Goal: Navigation & Orientation: Find specific page/section

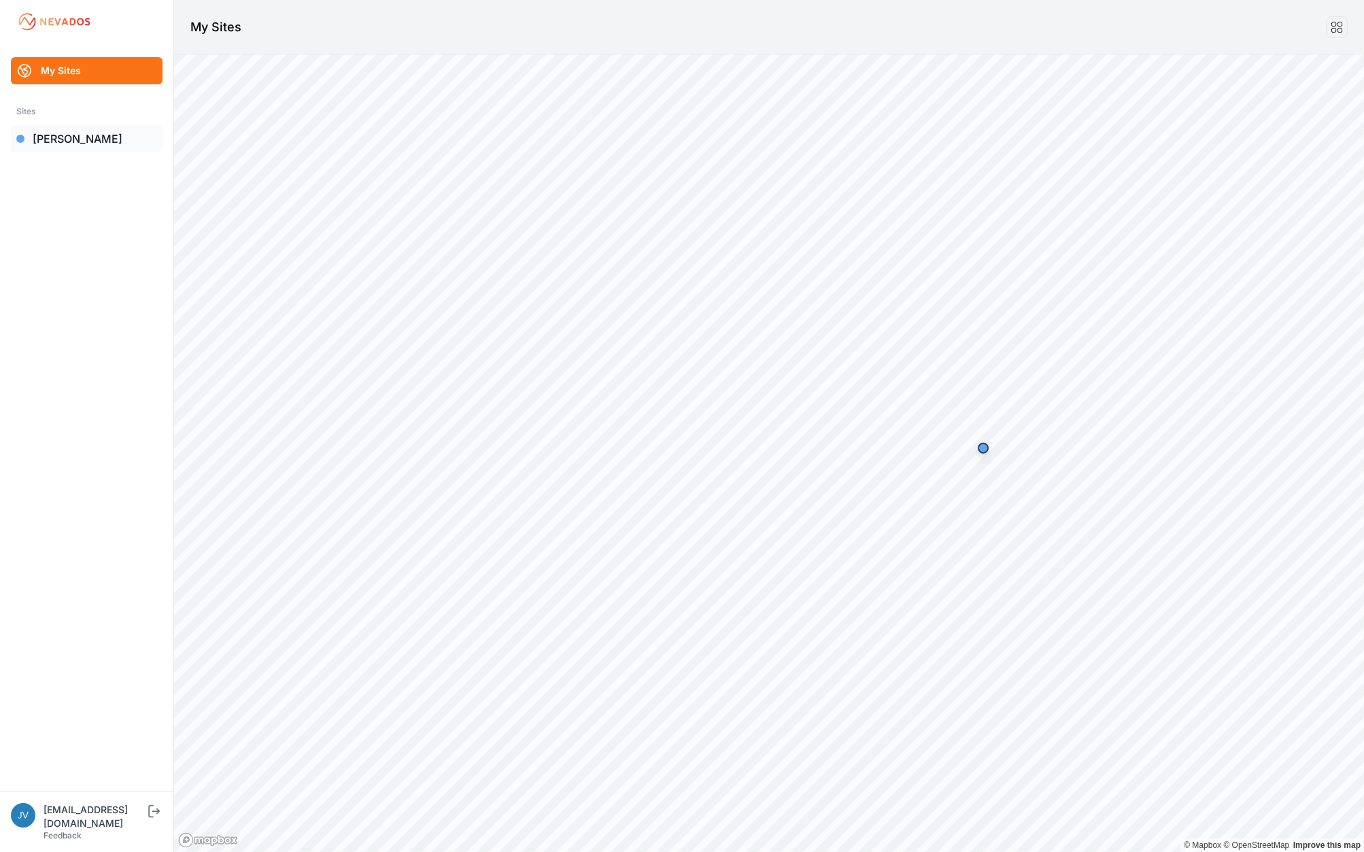
click at [49, 140] on link "[PERSON_NAME]" at bounding box center [87, 138] width 152 height 27
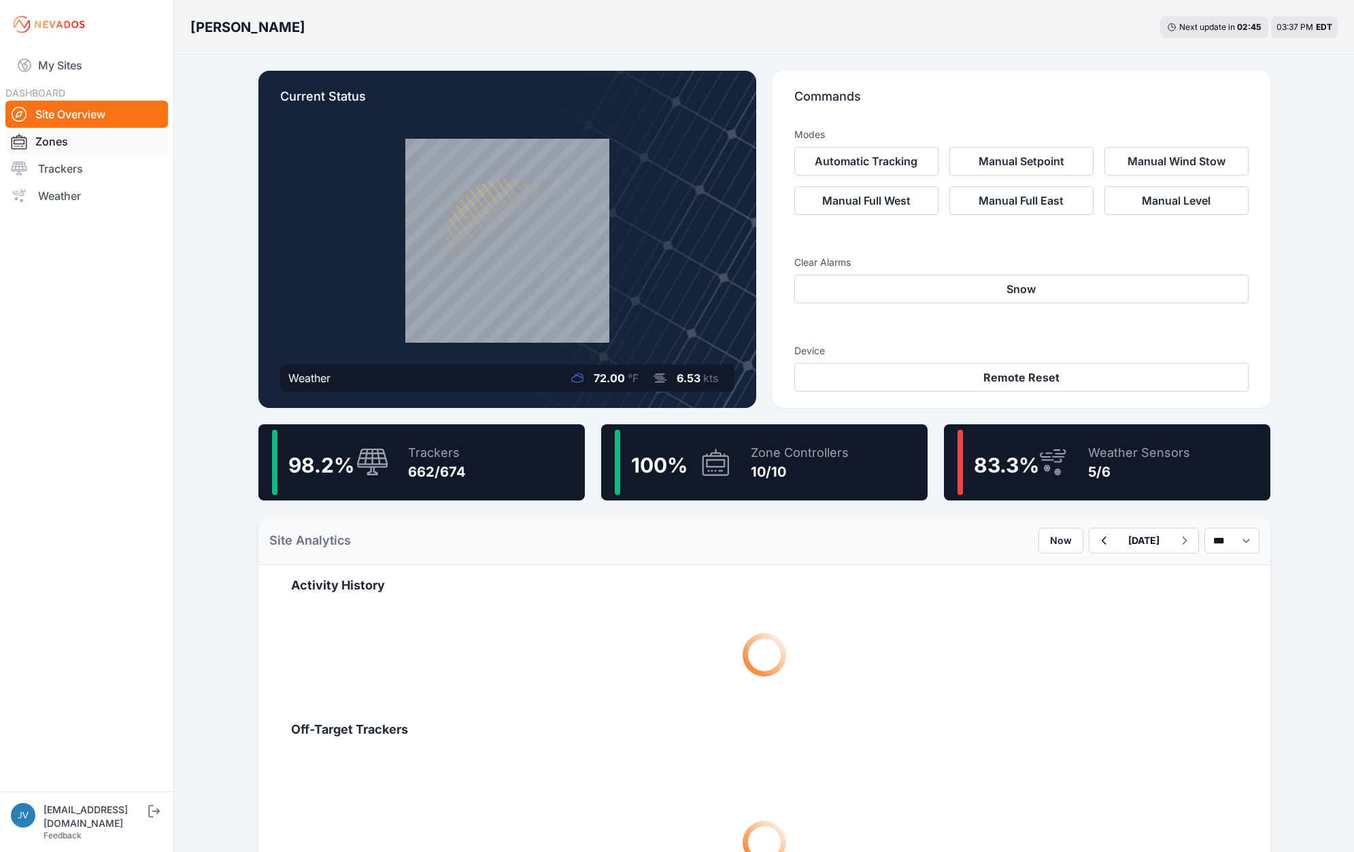
click at [75, 135] on link "Zones" at bounding box center [86, 141] width 163 height 27
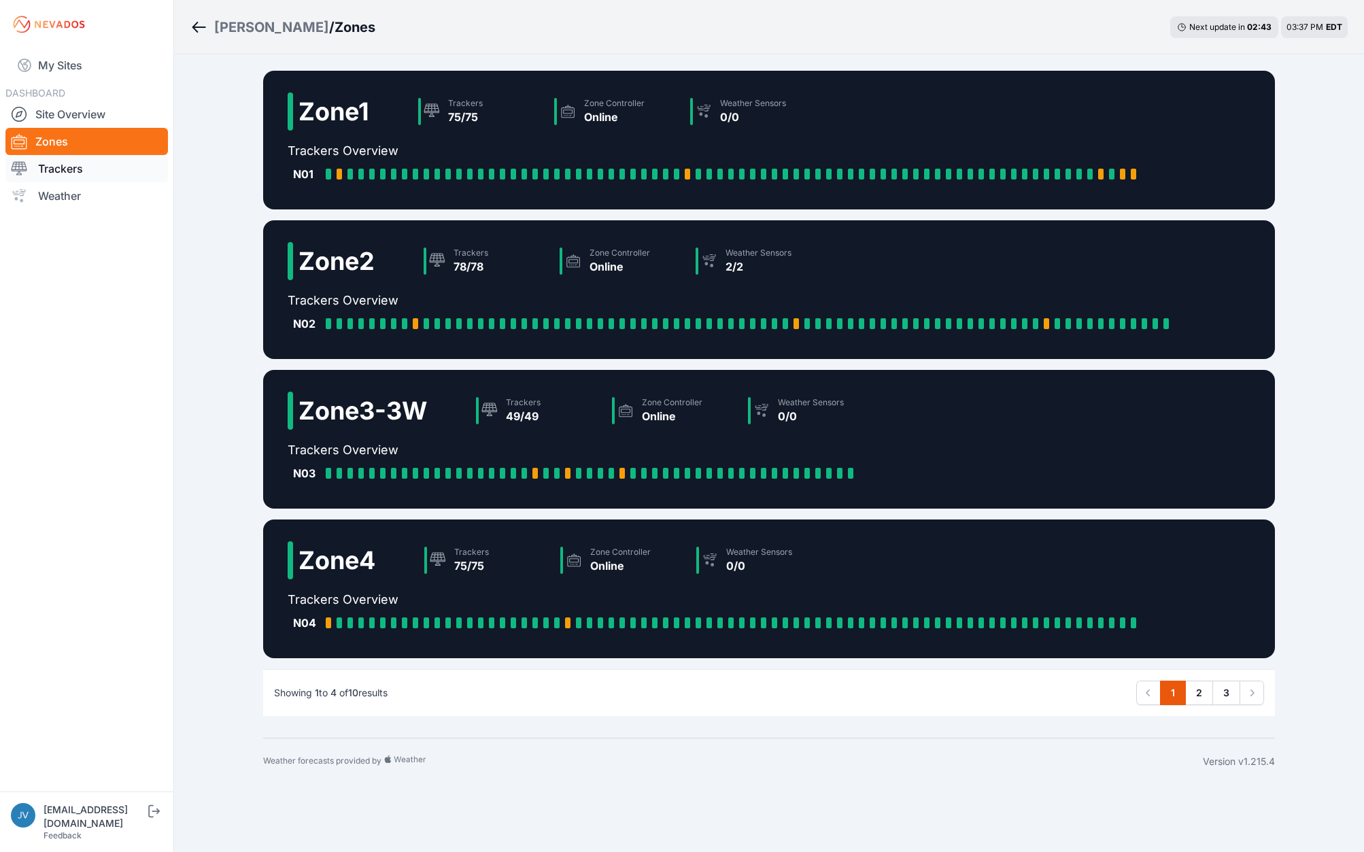
click at [63, 169] on link "Trackers" at bounding box center [86, 168] width 163 height 27
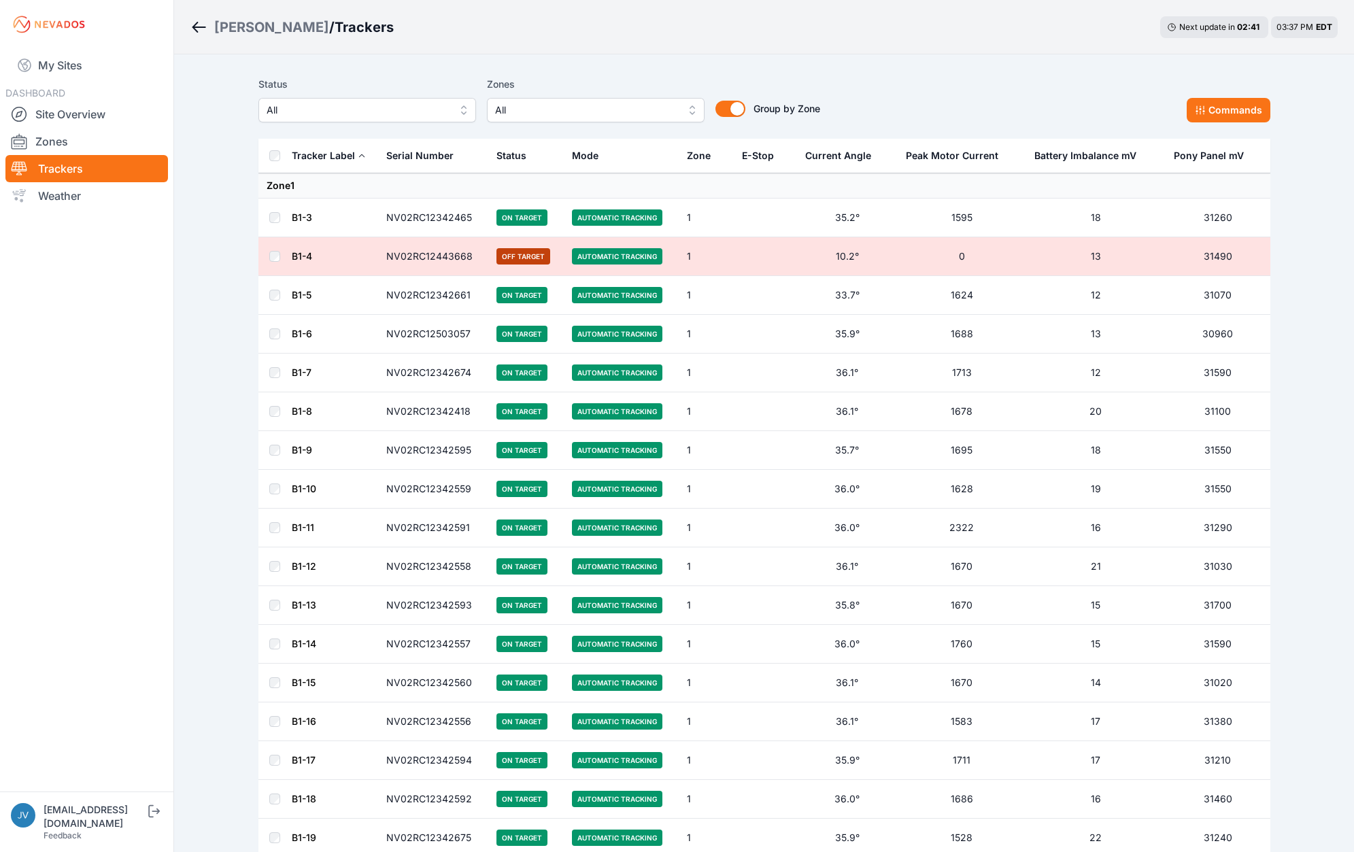
click at [299, 371] on link "B1-7" at bounding box center [302, 373] width 20 height 12
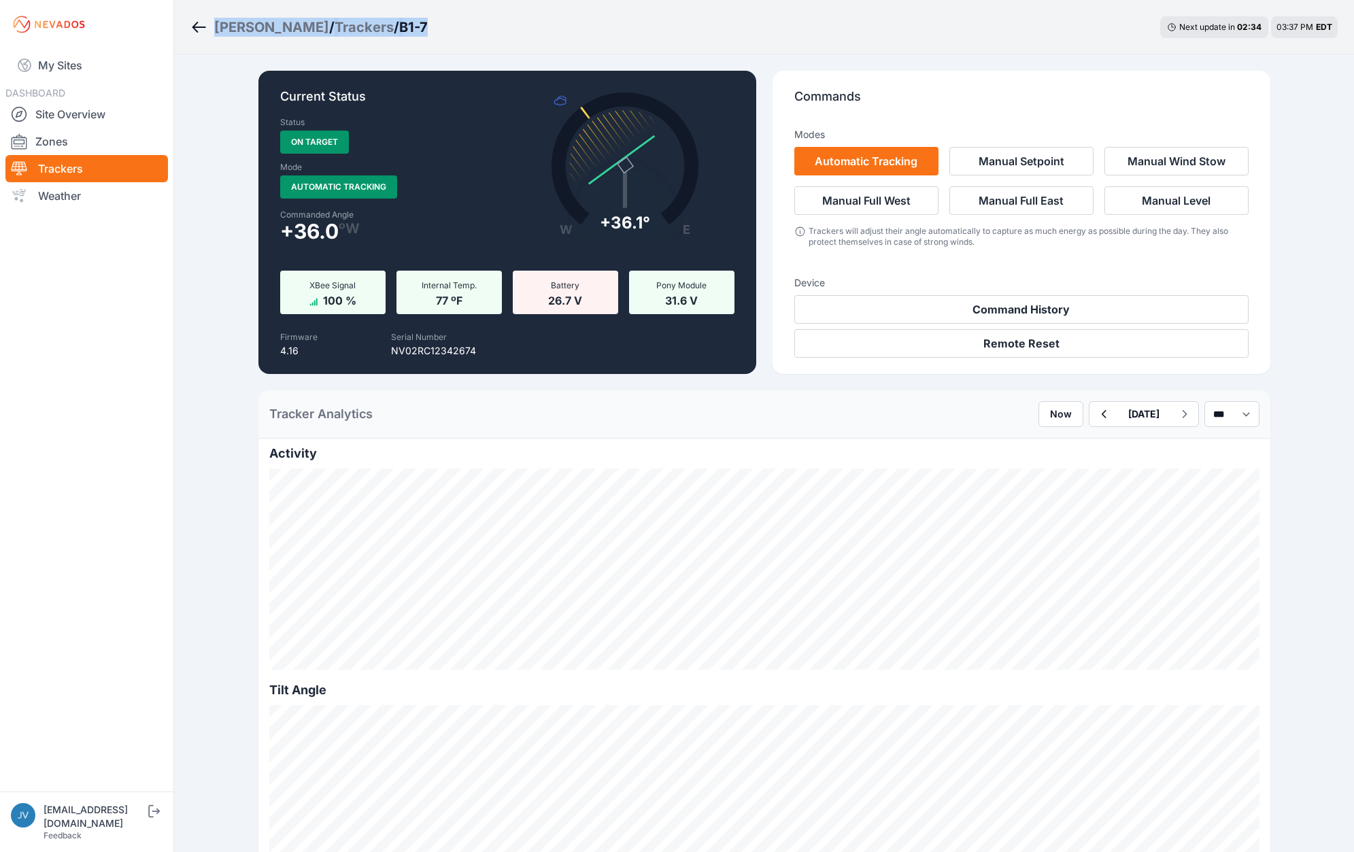
drag, startPoint x: 314, startPoint y: 24, endPoint x: 212, endPoint y: 22, distance: 102.7
click at [212, 22] on div "[PERSON_NAME] / Trackers / B1-7 Next update in 02 : 34 03:37 PM EDT" at bounding box center [764, 27] width 1180 height 54
click at [199, 24] on icon "Breadcrumb" at bounding box center [198, 27] width 17 height 16
